Goal: Task Accomplishment & Management: Manage account settings

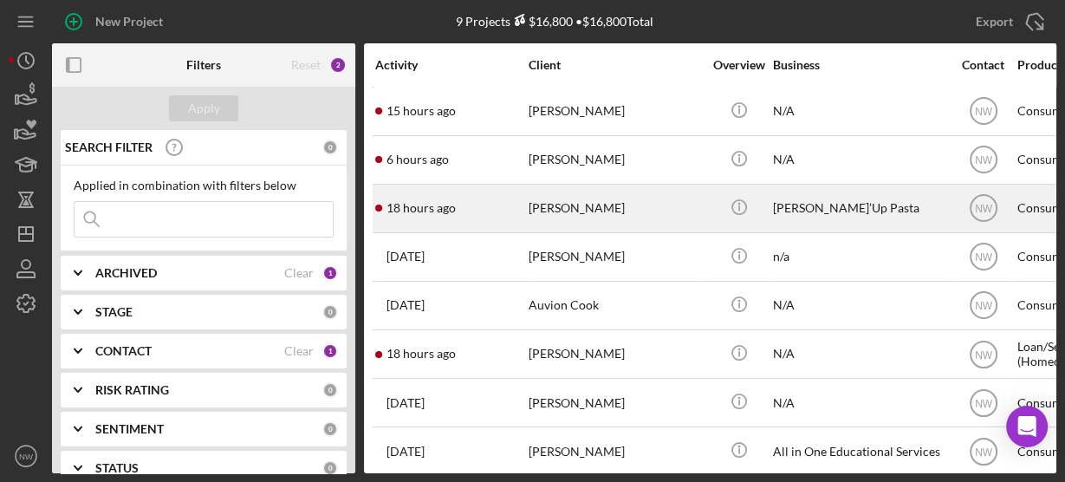
click at [539, 209] on div "[PERSON_NAME]" at bounding box center [615, 208] width 173 height 46
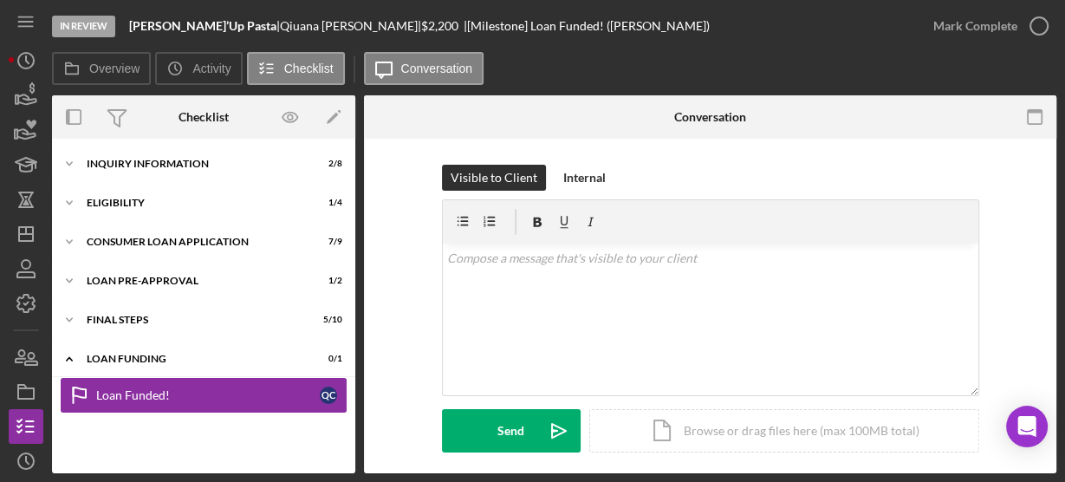
click at [152, 393] on div "Loan Funded!" at bounding box center [208, 395] width 224 height 14
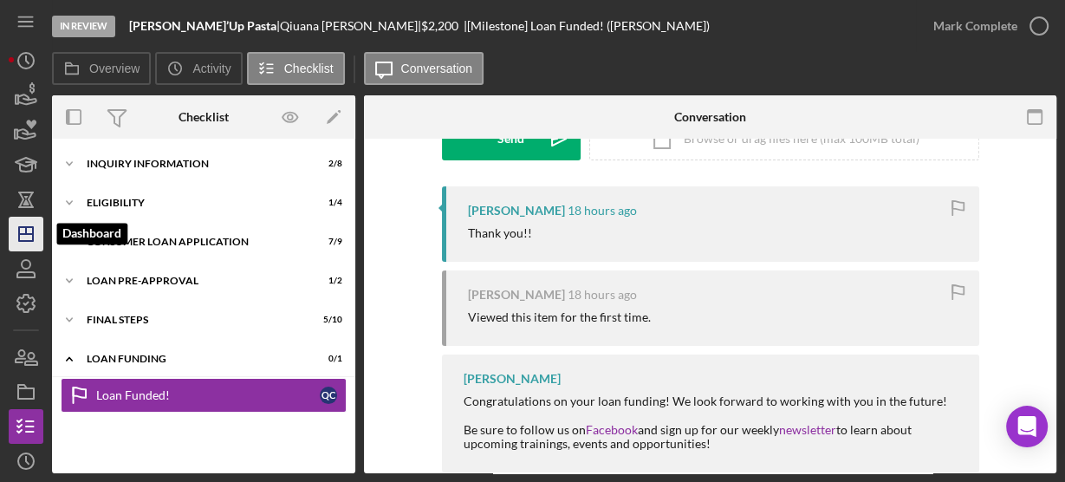
click at [26, 232] on line "button" at bounding box center [26, 230] width 0 height 7
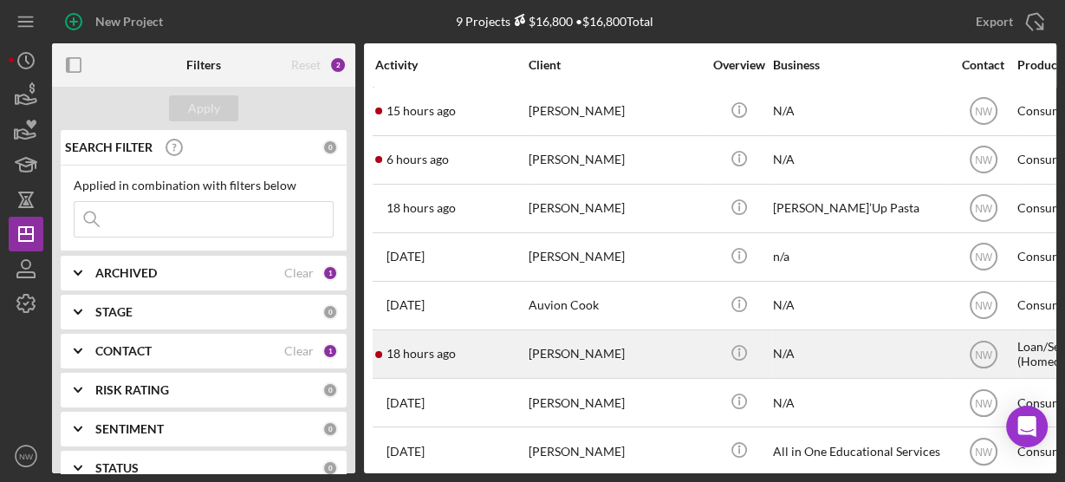
click at [549, 355] on div "[PERSON_NAME]" at bounding box center [615, 354] width 173 height 46
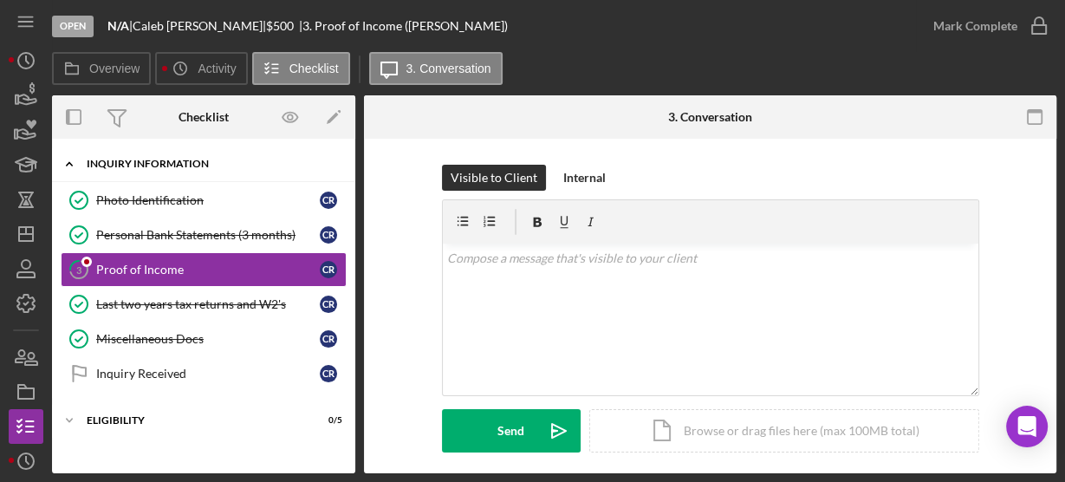
click at [70, 162] on icon "Icon/Expander" at bounding box center [69, 163] width 35 height 35
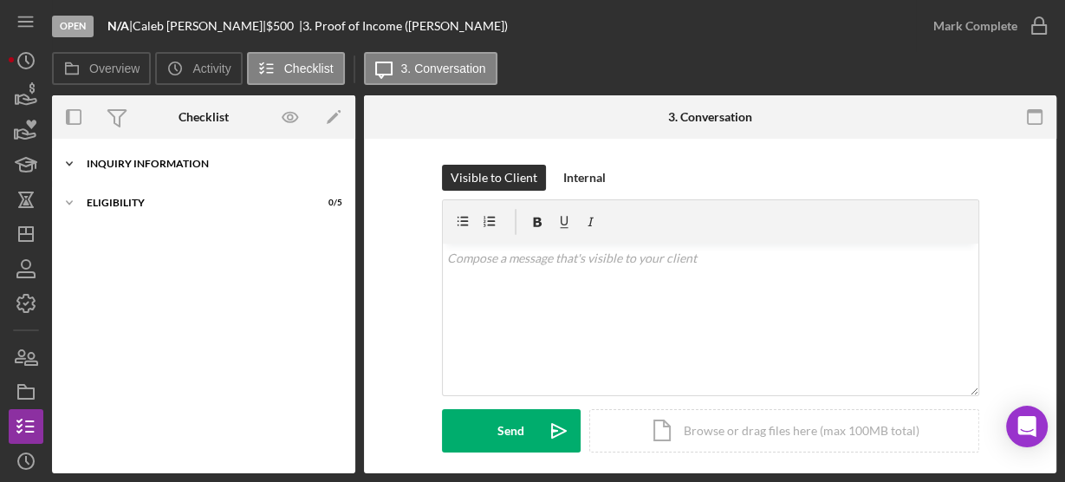
click at [72, 164] on icon "Icon/Expander" at bounding box center [69, 163] width 35 height 35
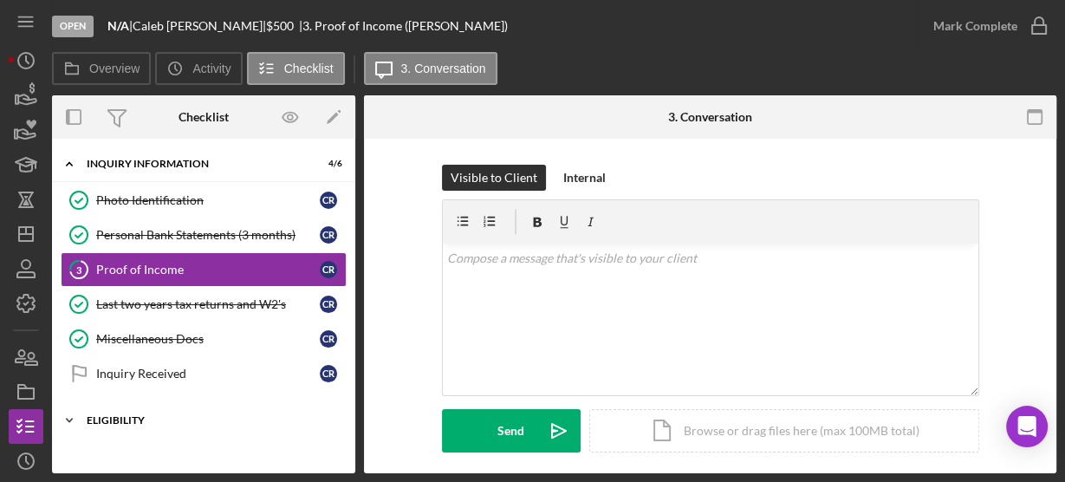
click at [71, 411] on icon "Icon/Expander" at bounding box center [69, 420] width 35 height 35
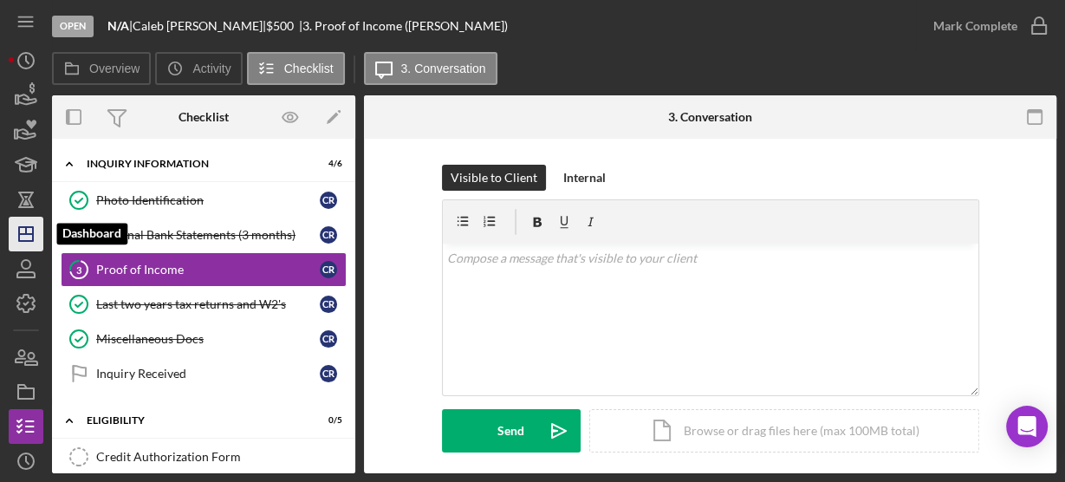
click at [29, 223] on icon "Icon/Dashboard" at bounding box center [25, 233] width 43 height 43
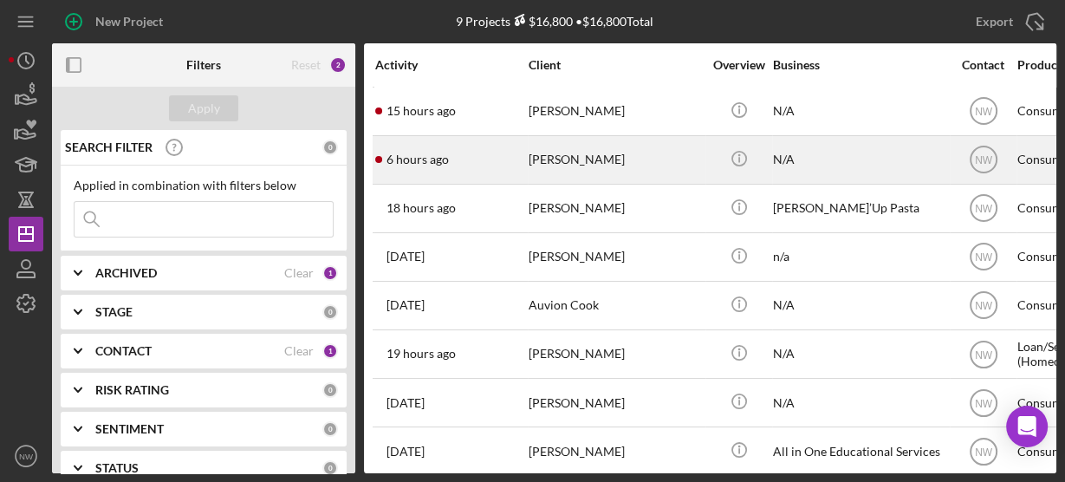
click at [551, 166] on div "[PERSON_NAME]" at bounding box center [615, 160] width 173 height 46
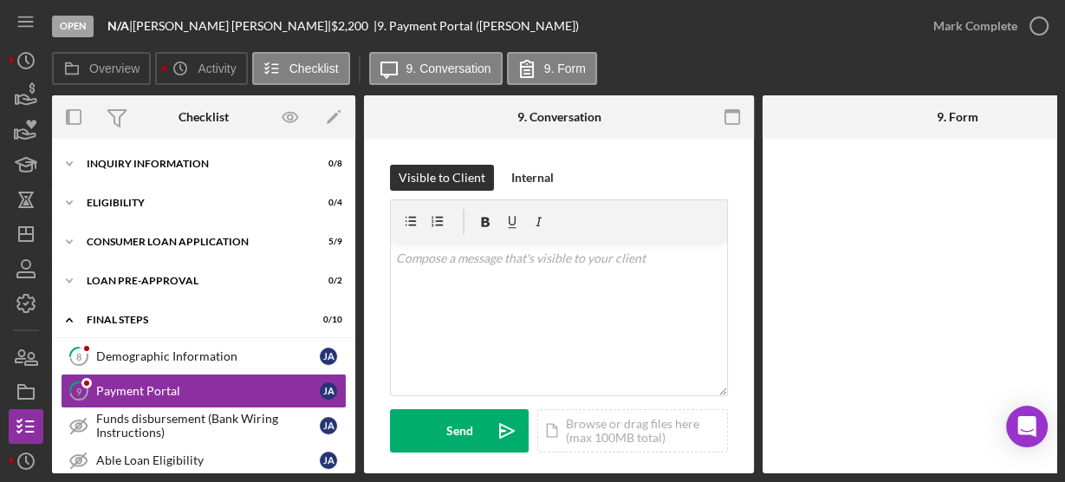
scroll to position [82, 0]
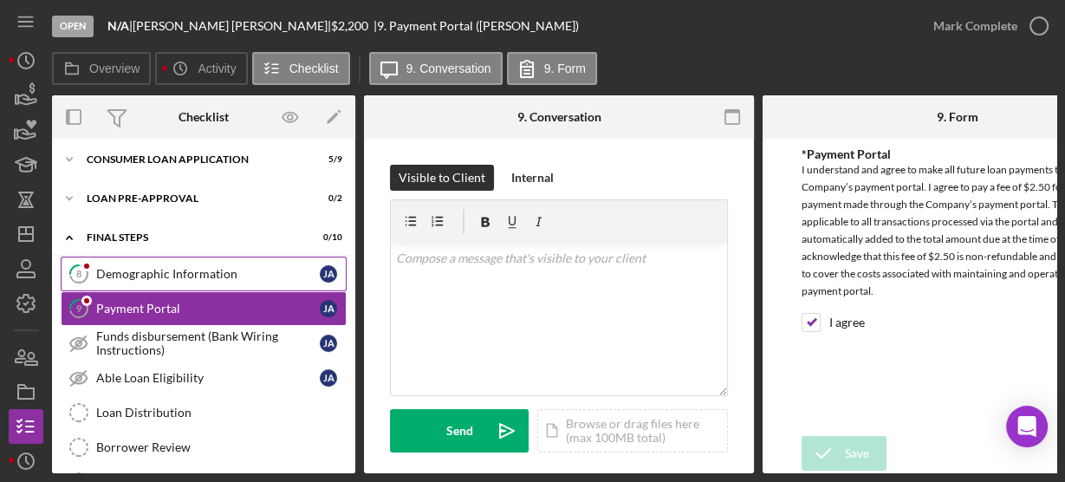
click at [175, 263] on link "8 Demographic Information [PERSON_NAME]" at bounding box center [204, 274] width 286 height 35
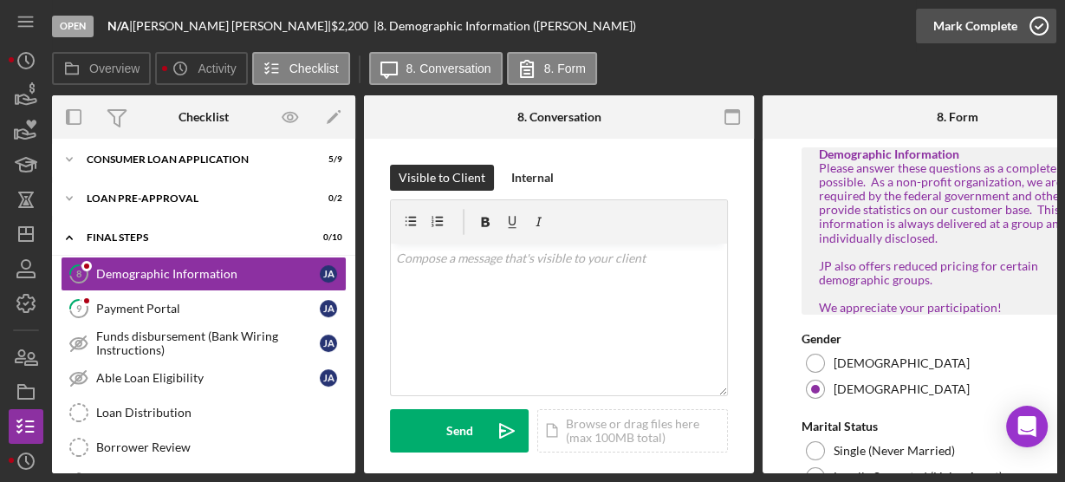
click at [1040, 25] on icon "button" at bounding box center [1038, 25] width 43 height 43
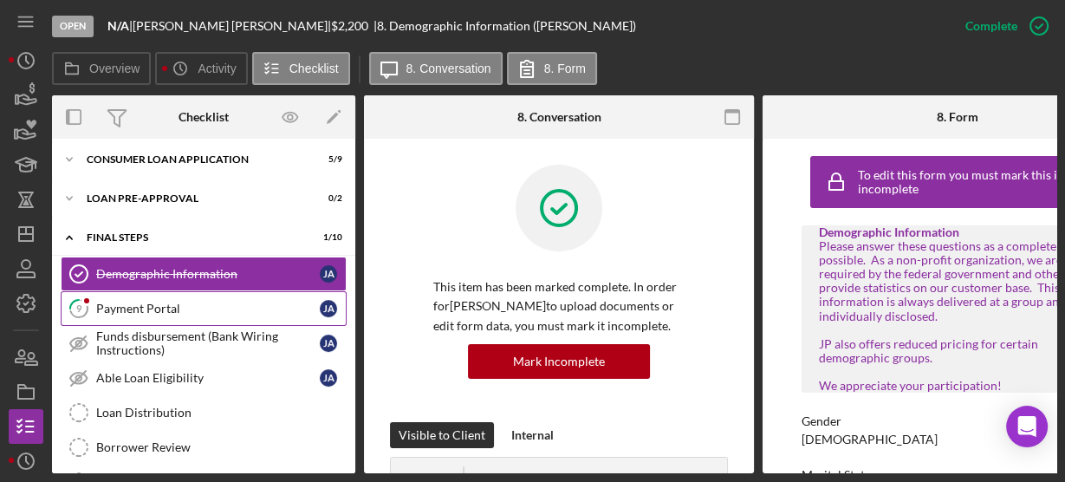
click at [182, 296] on link "9 Payment Portal [PERSON_NAME]" at bounding box center [204, 308] width 286 height 35
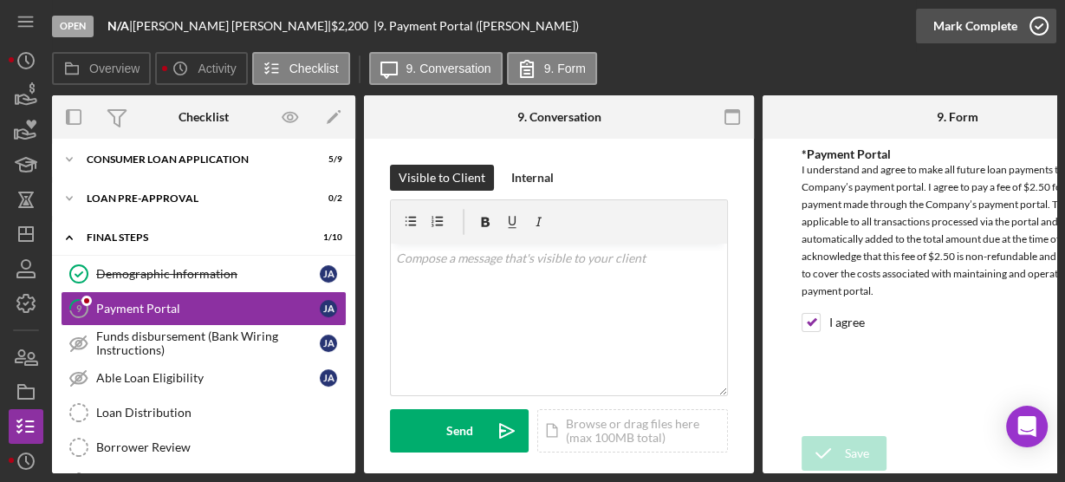
click at [1033, 29] on icon "button" at bounding box center [1038, 25] width 43 height 43
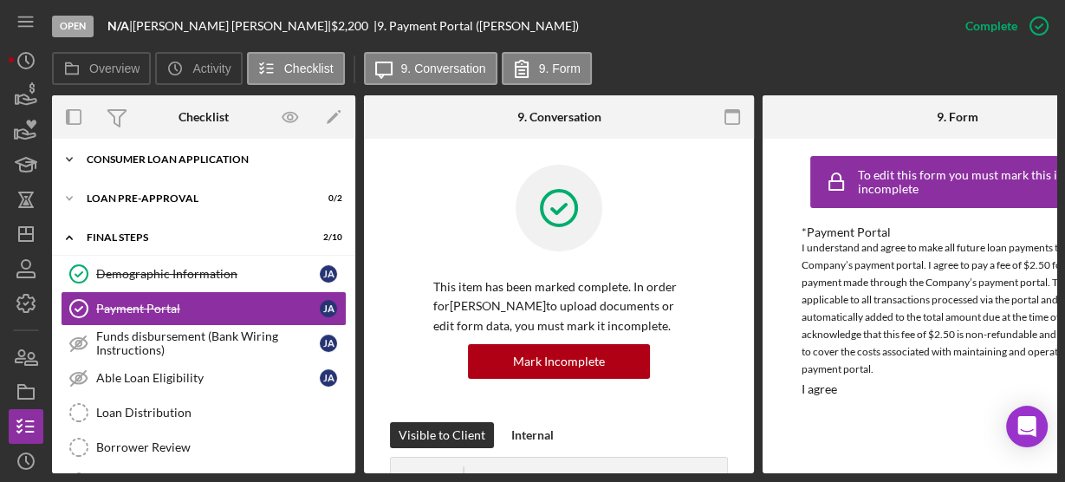
click at [67, 151] on icon "Icon/Expander" at bounding box center [69, 159] width 35 height 35
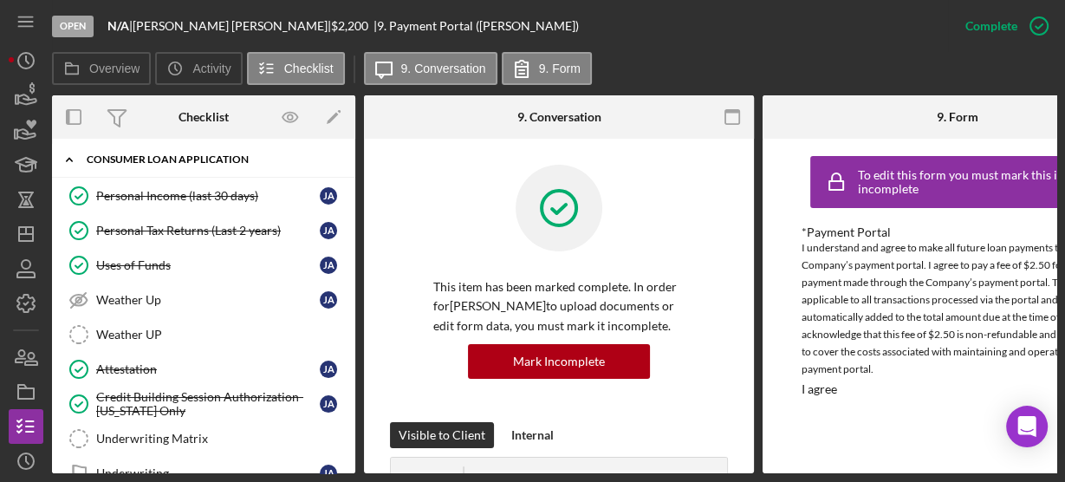
click at [67, 153] on icon "Icon/Expander" at bounding box center [69, 159] width 35 height 35
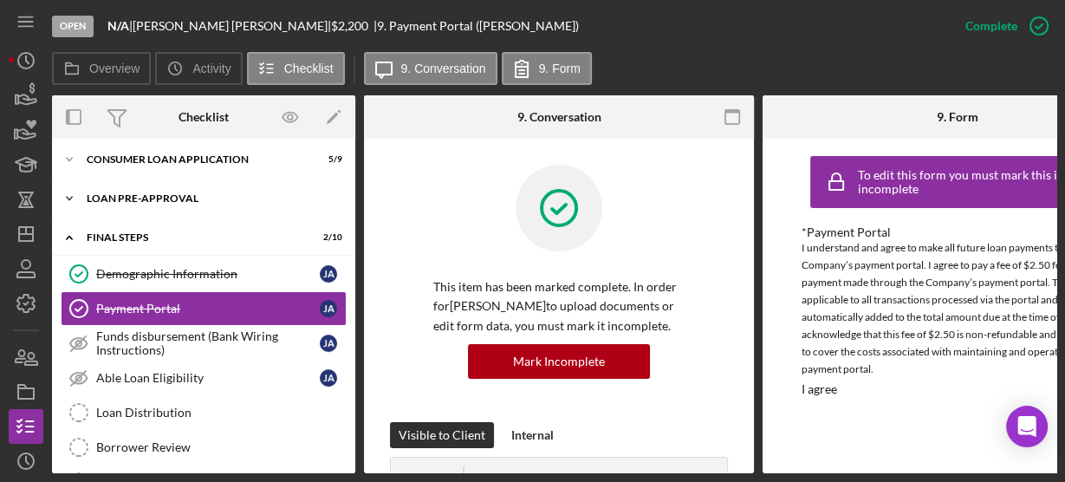
click at [67, 193] on icon "Icon/Expander" at bounding box center [69, 198] width 35 height 35
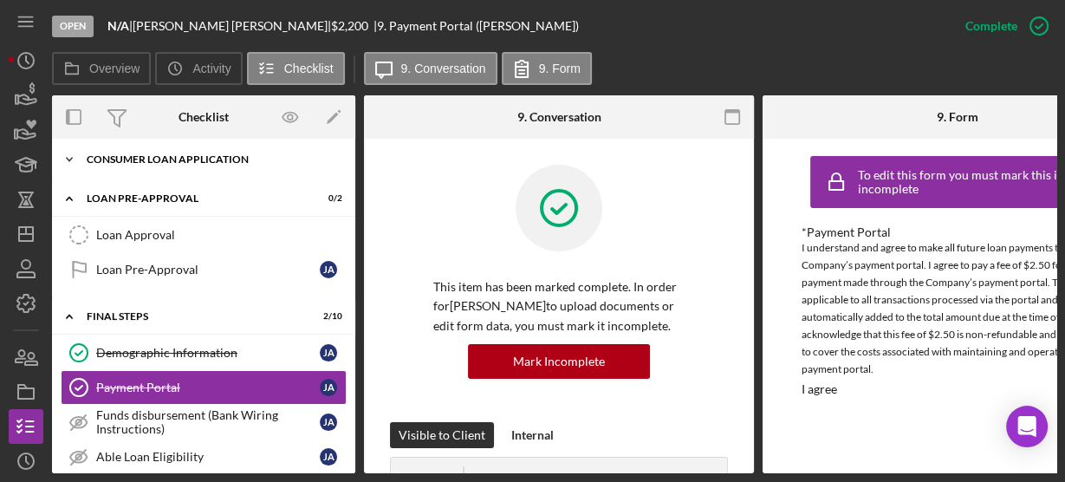
click at [72, 159] on icon "Icon/Expander" at bounding box center [69, 159] width 35 height 35
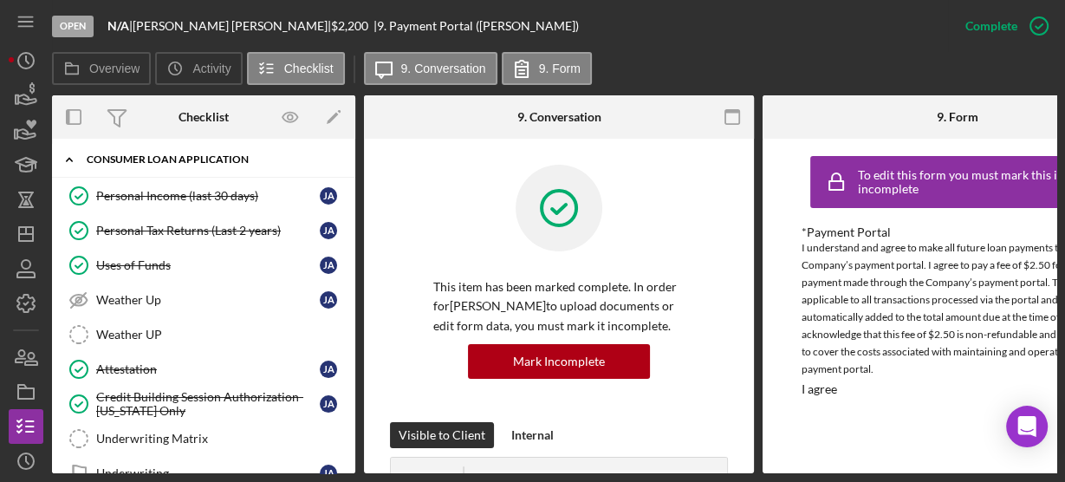
click at [70, 160] on icon "Icon/Expander" at bounding box center [69, 159] width 35 height 35
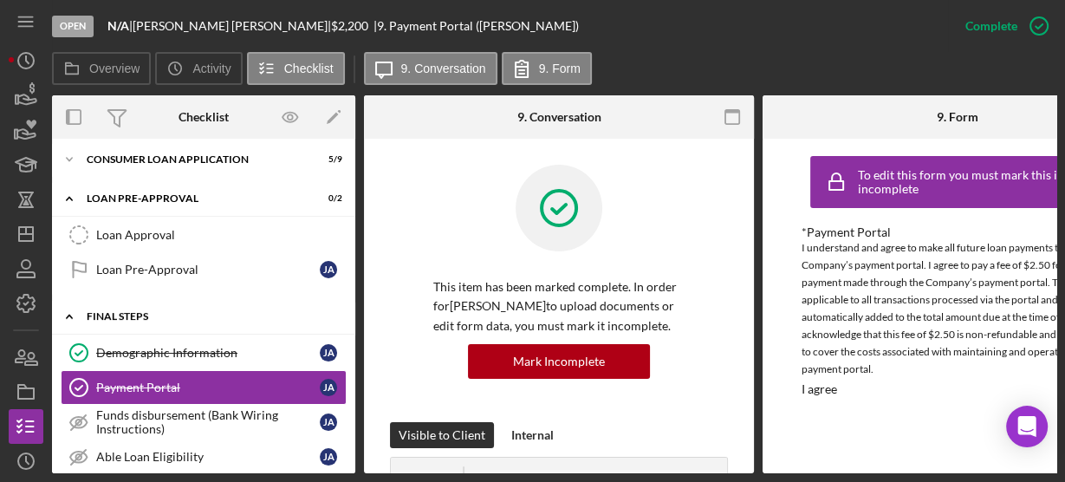
click at [70, 307] on icon "Icon/Expander" at bounding box center [69, 316] width 35 height 35
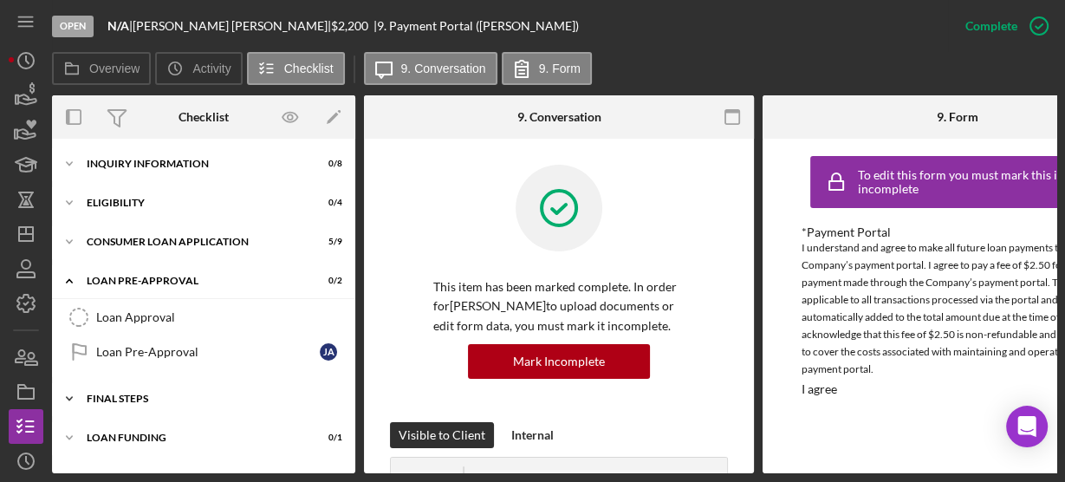
click at [73, 393] on icon "Icon/Expander" at bounding box center [69, 398] width 35 height 35
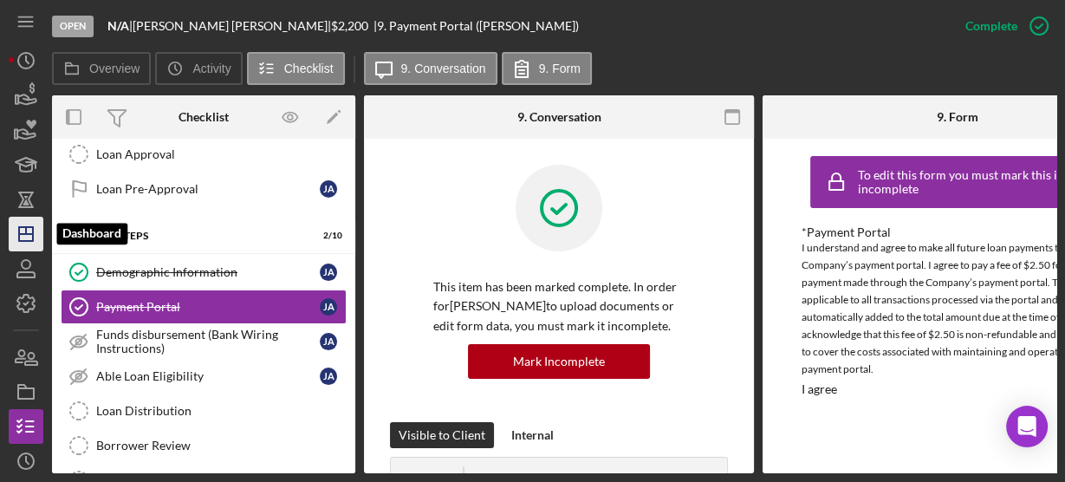
click at [30, 232] on icon "Icon/Dashboard" at bounding box center [25, 233] width 43 height 43
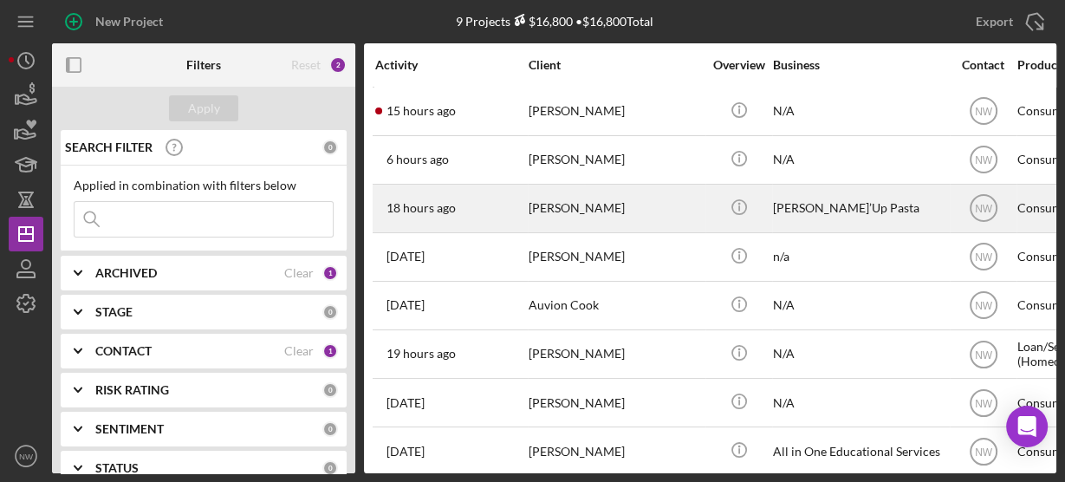
click at [582, 208] on div "[PERSON_NAME]" at bounding box center [615, 208] width 173 height 46
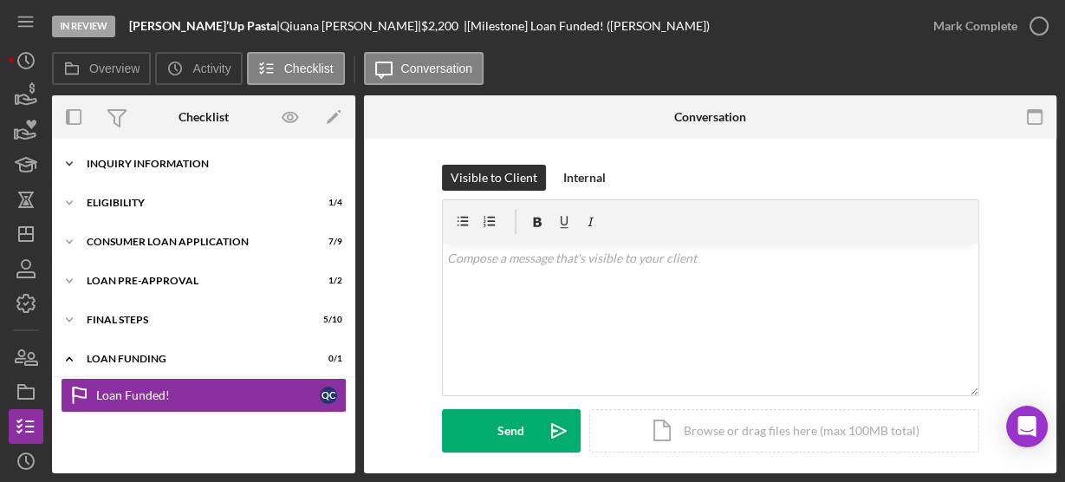
click at [68, 163] on polyline at bounding box center [69, 163] width 5 height 3
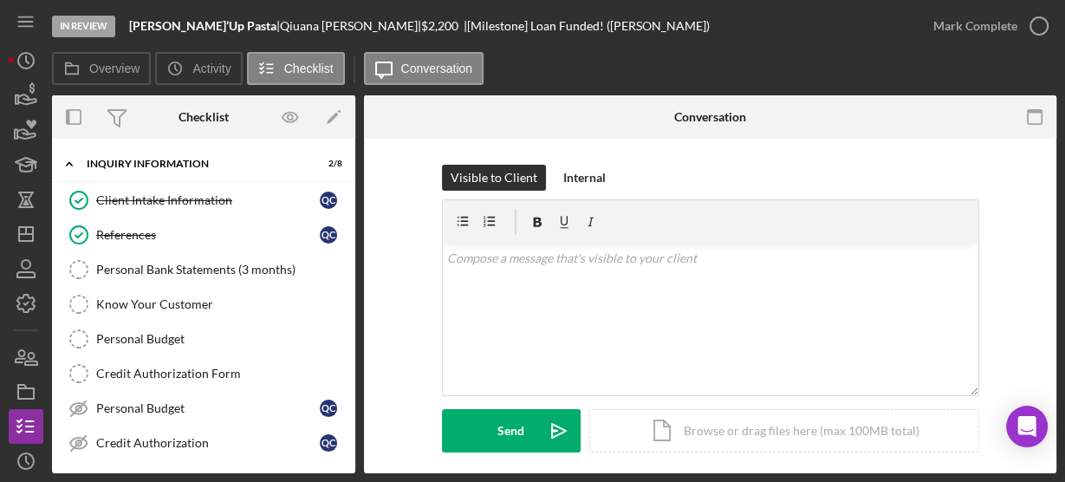
scroll to position [237, 0]
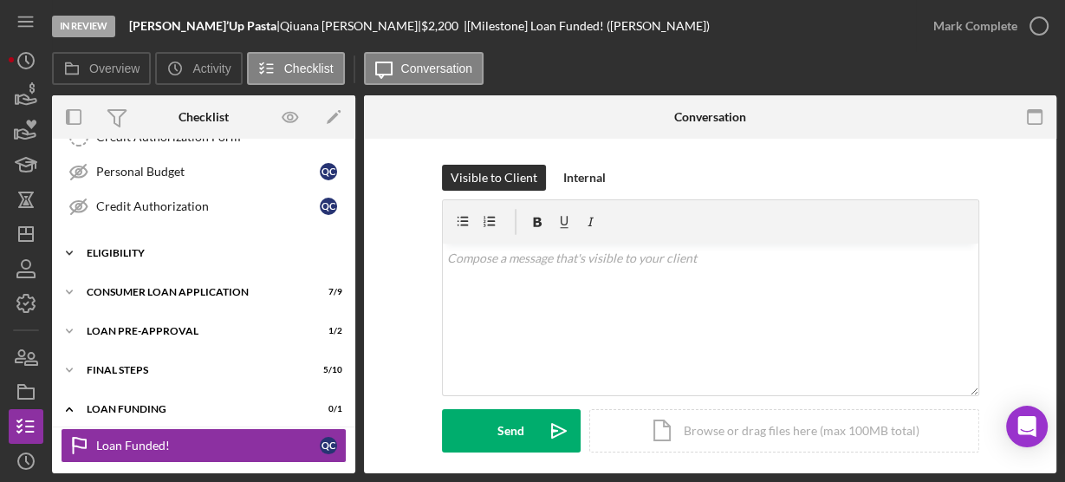
click at [69, 251] on polyline at bounding box center [69, 252] width 5 height 3
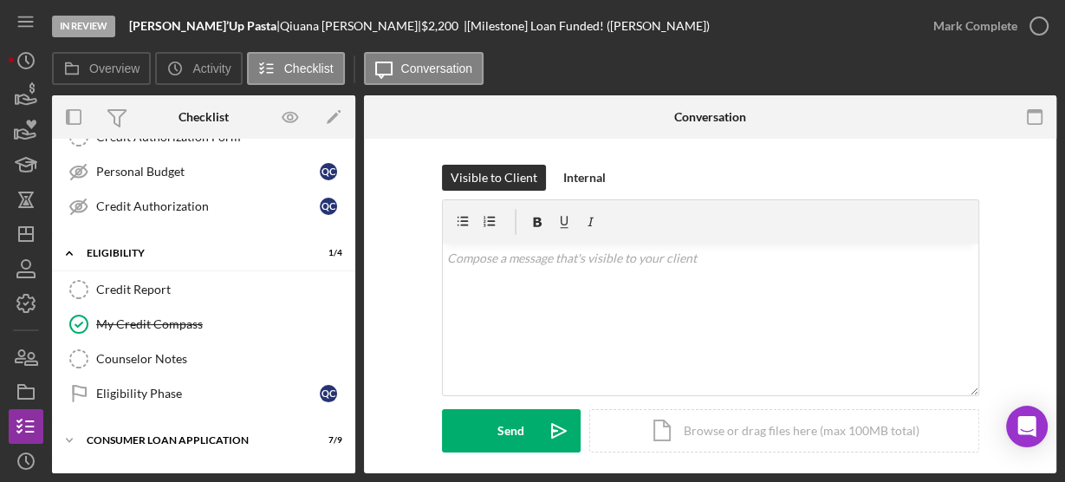
scroll to position [382, 0]
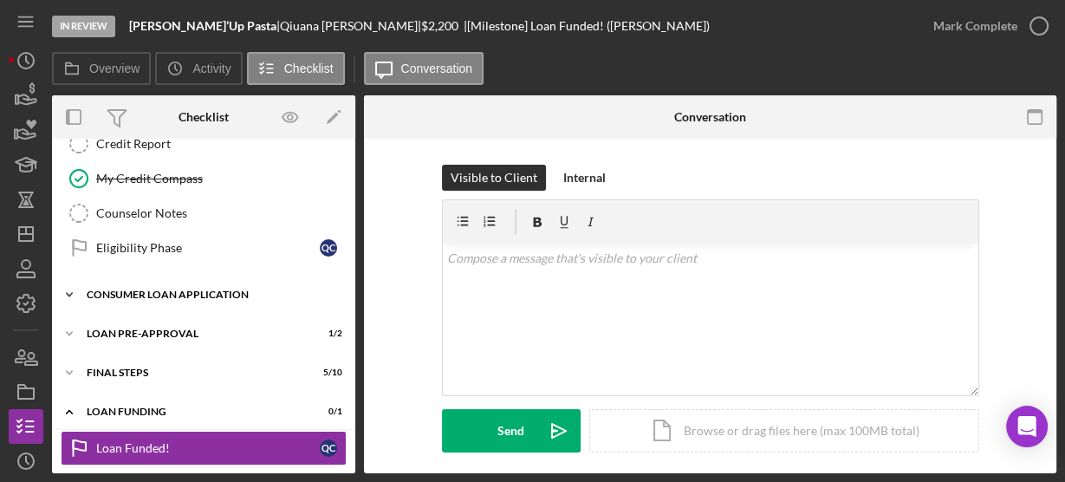
click at [70, 293] on polyline at bounding box center [69, 294] width 5 height 3
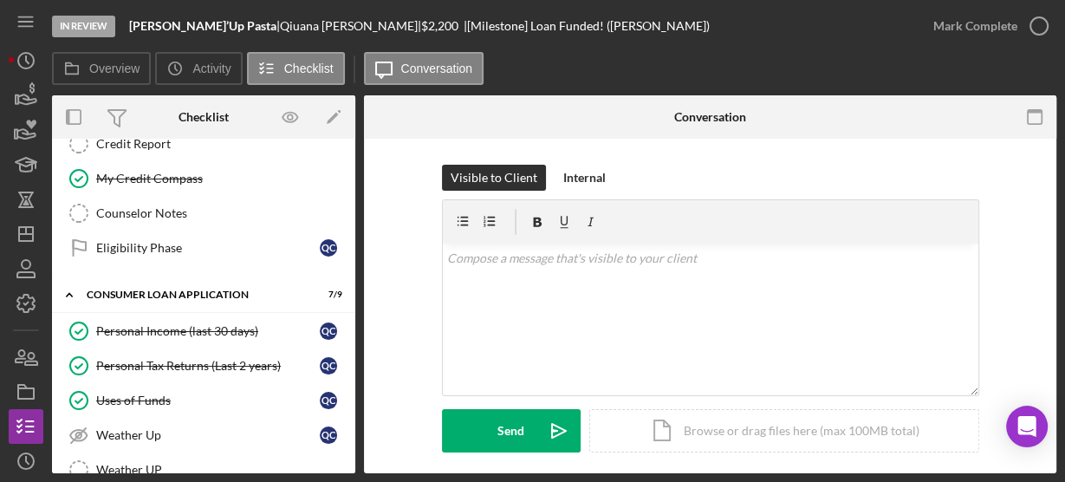
scroll to position [675, 0]
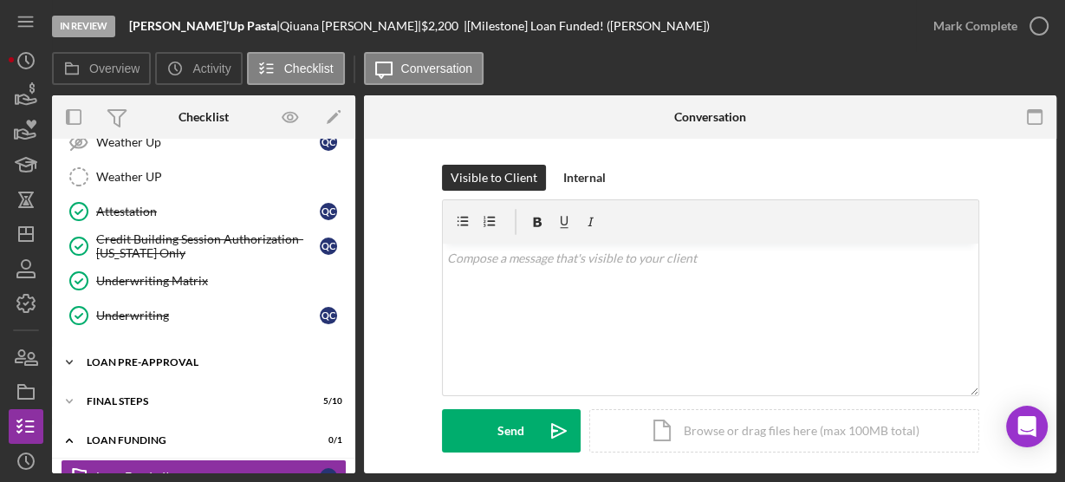
click at [72, 345] on icon "Icon/Expander" at bounding box center [69, 362] width 35 height 35
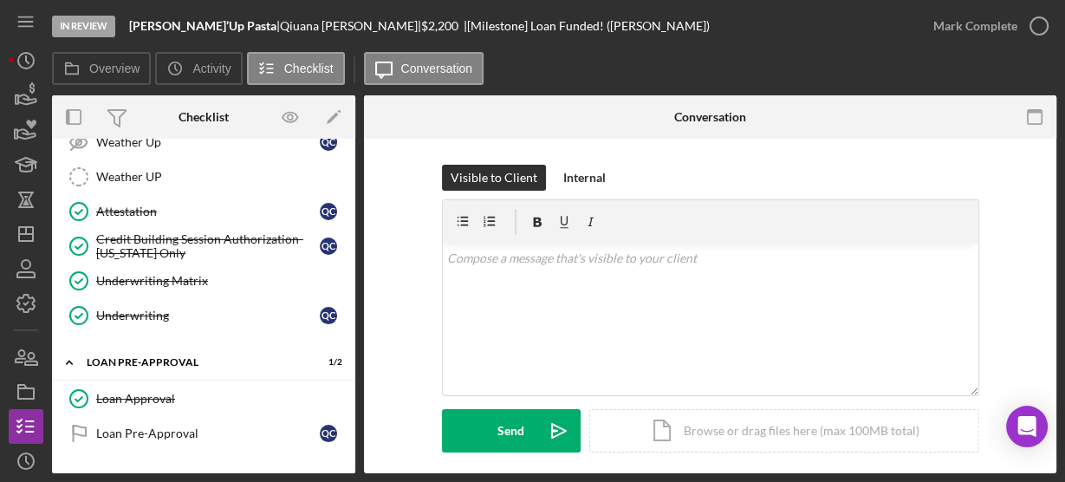
click at [349, 464] on div "Icon/Expander FINAL STEPS 5 / 10" at bounding box center [203, 480] width 303 height 35
click at [349, 464] on div "Icon/Expander FINAL STEPS 5 / 10" at bounding box center [203, 481] width 303 height 36
click at [349, 464] on div "Icon/Expander FINAL STEPS 5 / 10" at bounding box center [203, 480] width 303 height 35
click at [349, 464] on div "Icon/Expander FINAL STEPS 5 / 10" at bounding box center [203, 481] width 303 height 36
click at [355, 257] on div "Overview Internal Workflow Stage In Review Icon/Dropdown Arrow Archive (can una…" at bounding box center [554, 284] width 1004 height 378
